Goal: Find specific page/section: Find specific page/section

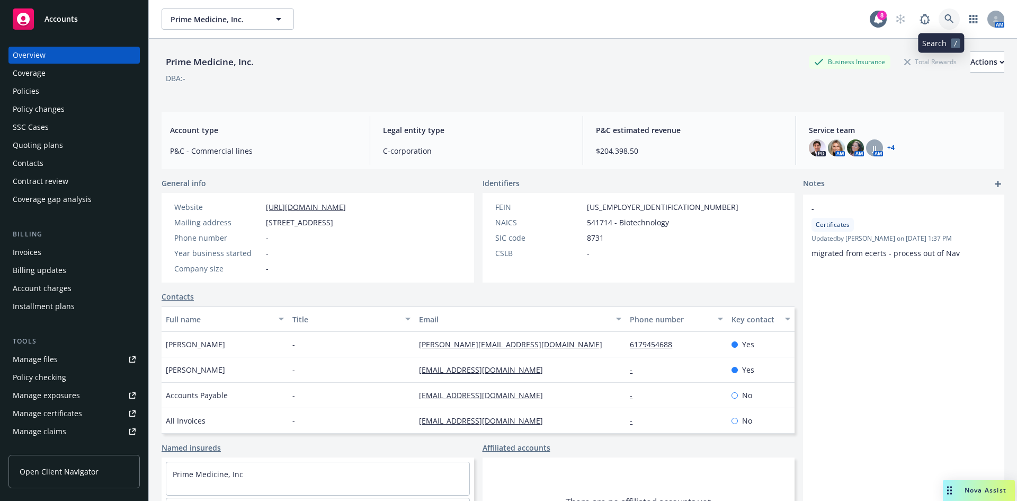
click at [944, 21] on icon at bounding box center [949, 19] width 10 height 10
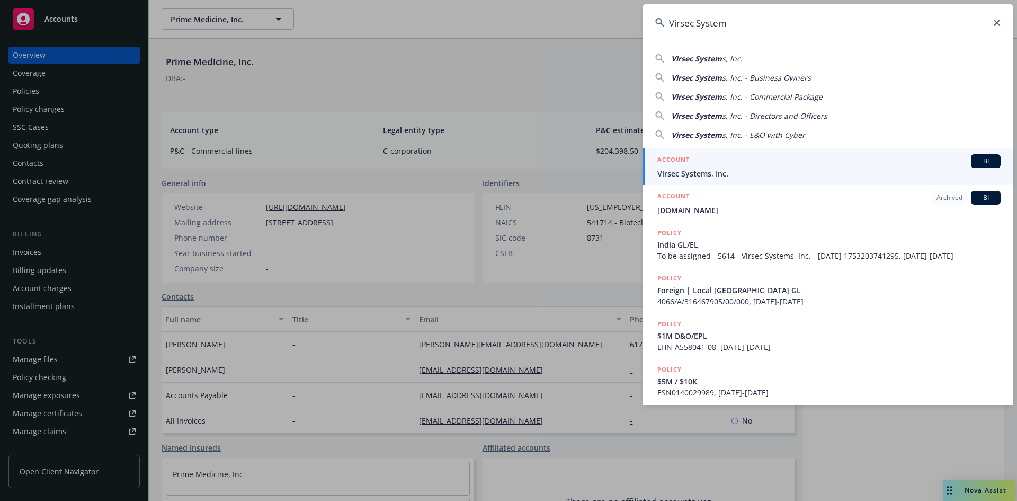
type input "Virsec System"
click at [706, 158] on div "ACCOUNT BI" at bounding box center [828, 161] width 343 height 14
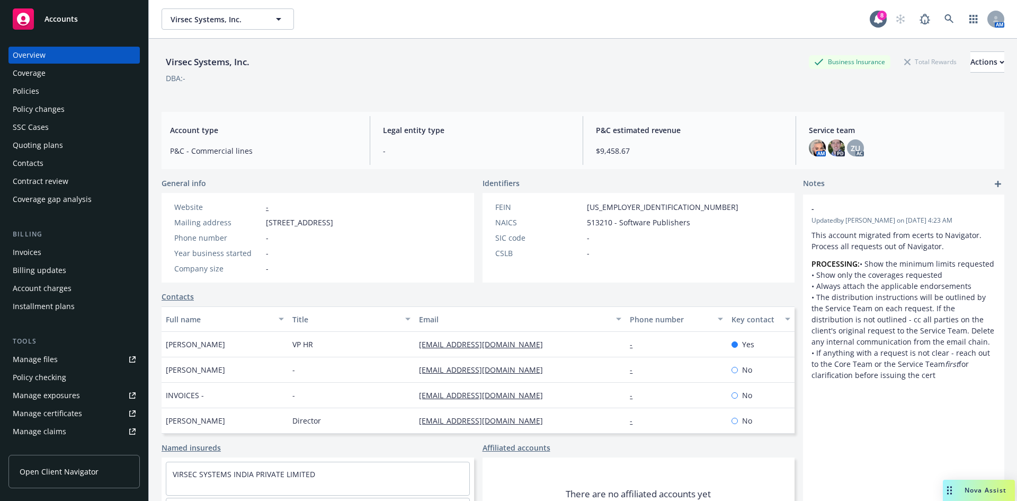
click at [34, 252] on div "Invoices" at bounding box center [27, 252] width 29 height 17
